Goal: Information Seeking & Learning: Learn about a topic

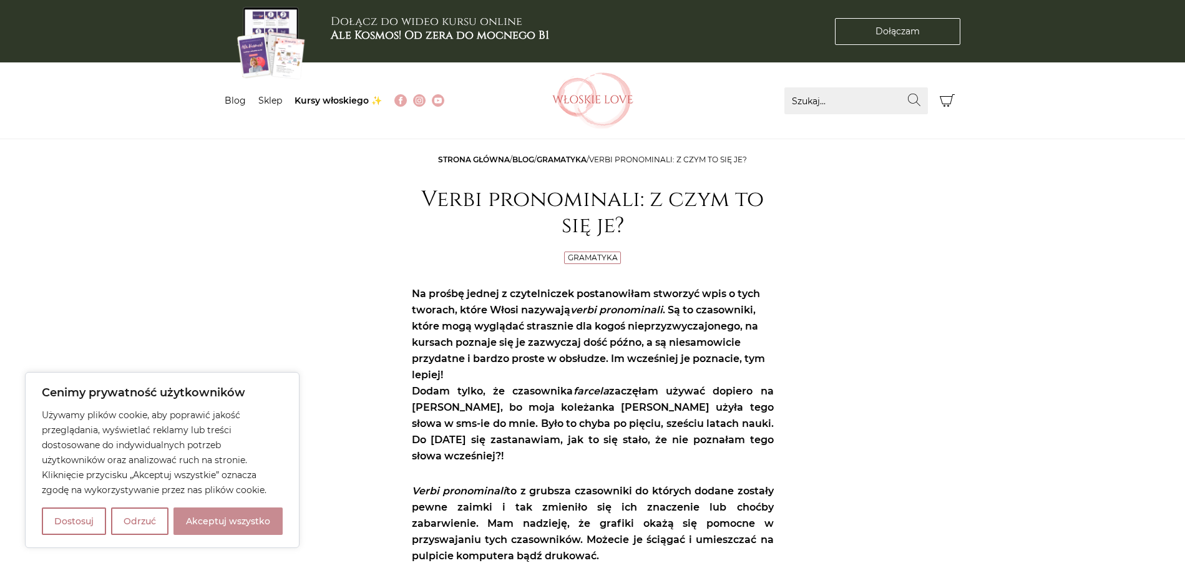
click at [223, 520] on button "Akceptuj wszystko" at bounding box center [227, 520] width 109 height 27
checkbox input "true"
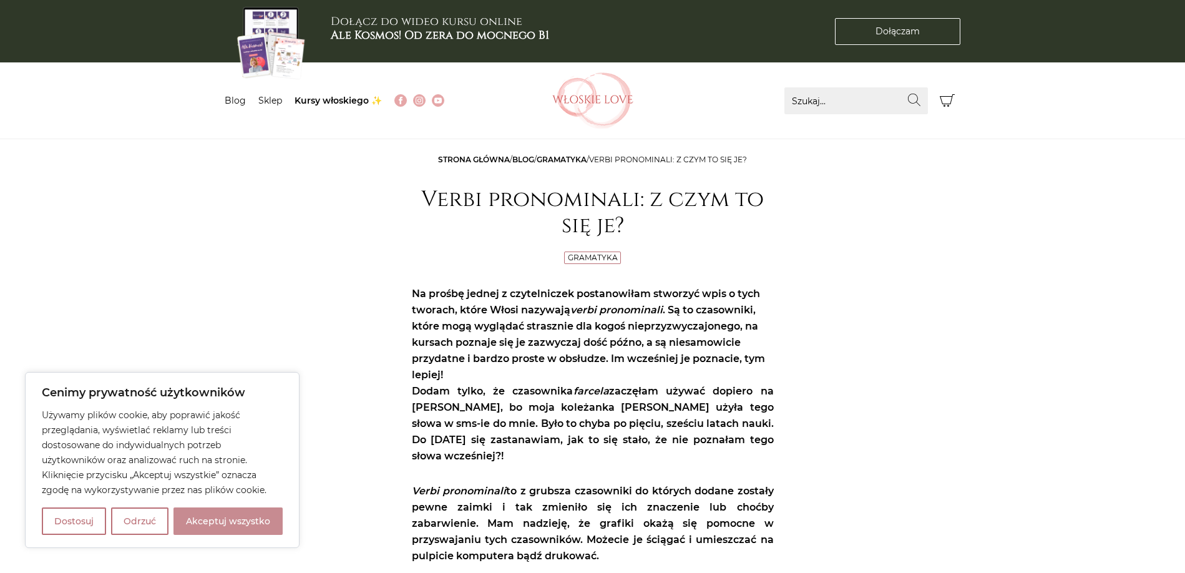
checkbox input "true"
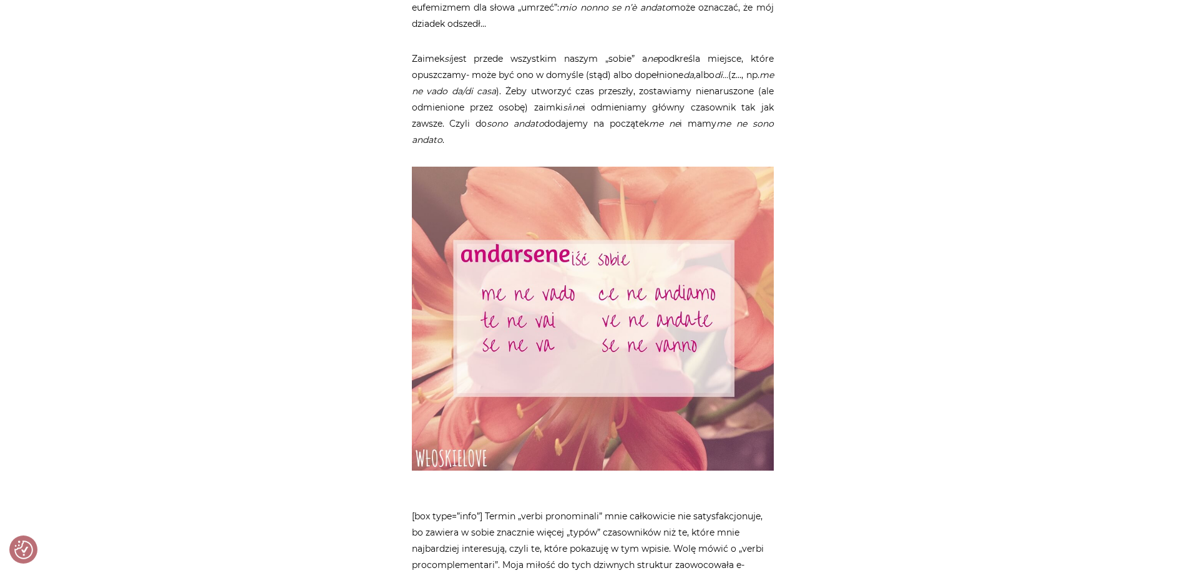
scroll to position [1209, 0]
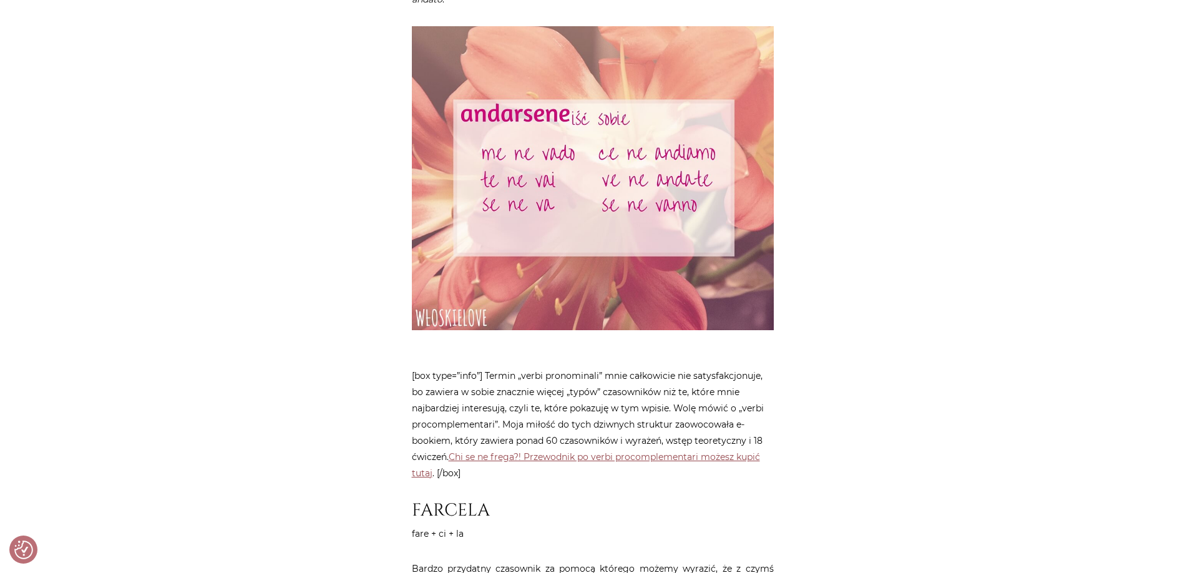
click at [553, 451] on link "Chi se ne frega?! Przewodnik po verbi procomplementari możesz kupić tutaj" at bounding box center [586, 464] width 348 height 27
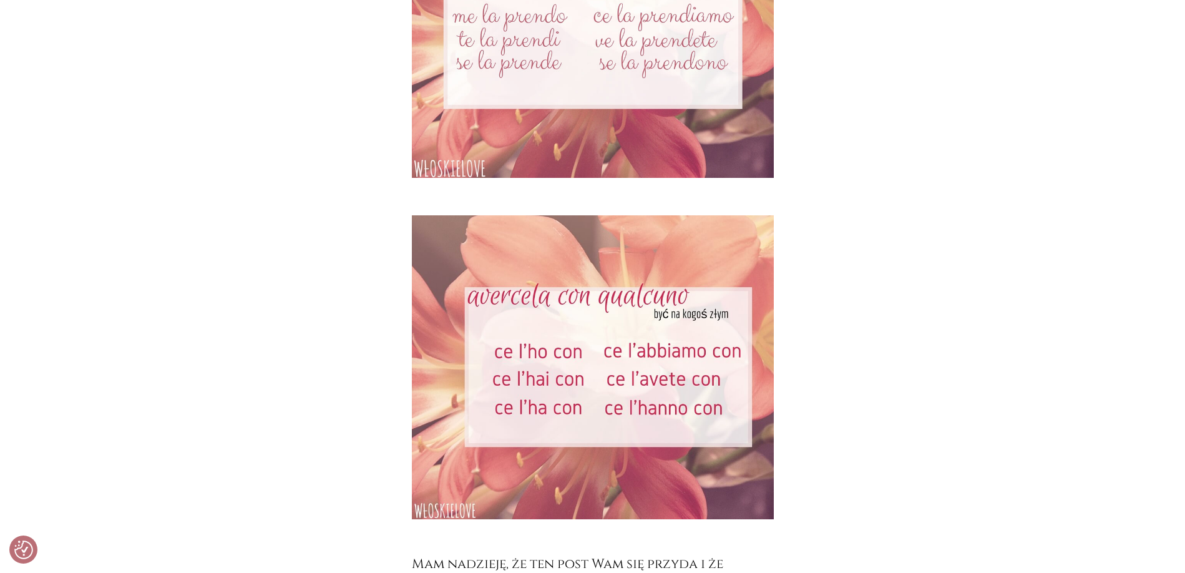
scroll to position [6045, 0]
